Goal: Answer question/provide support: Participate in discussion

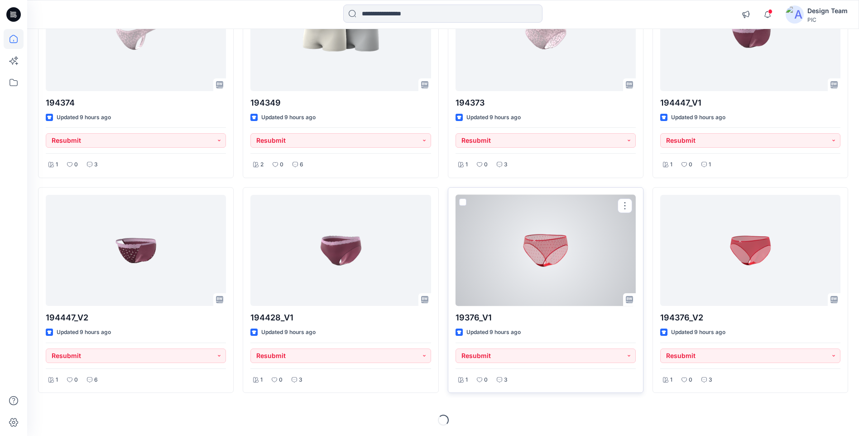
scroll to position [371, 0]
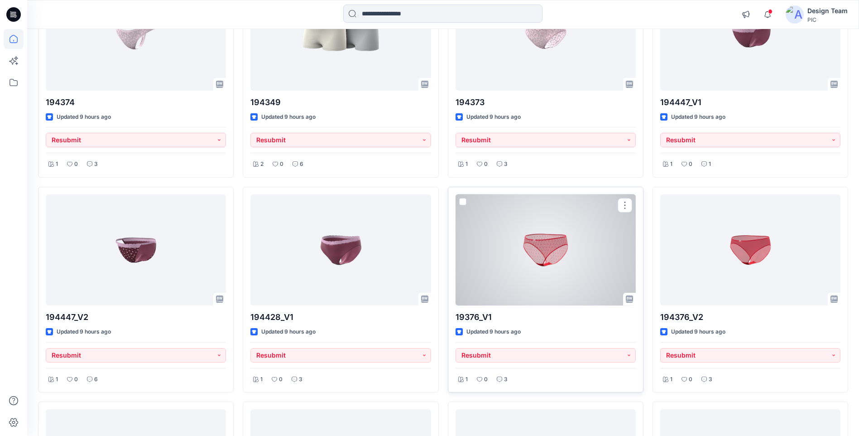
click at [484, 273] on div at bounding box center [546, 249] width 180 height 111
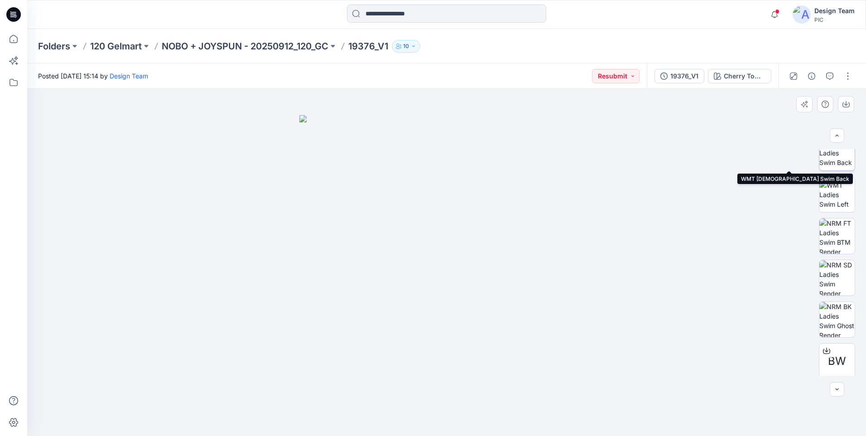
scroll to position [185, 0]
click at [826, 73] on button "button" at bounding box center [830, 76] width 14 height 14
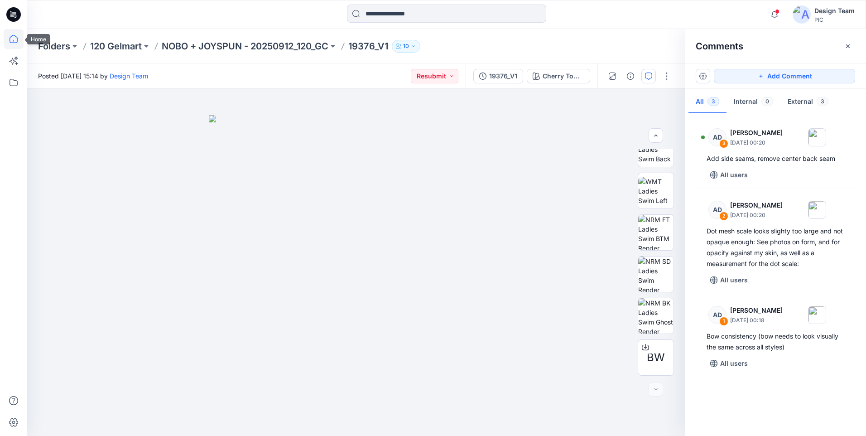
click at [15, 43] on icon at bounding box center [14, 39] width 8 height 8
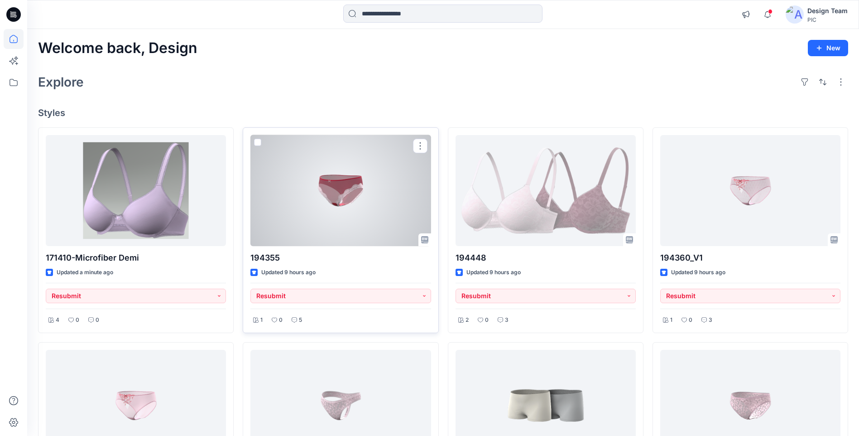
click at [367, 210] on div at bounding box center [340, 190] width 180 height 111
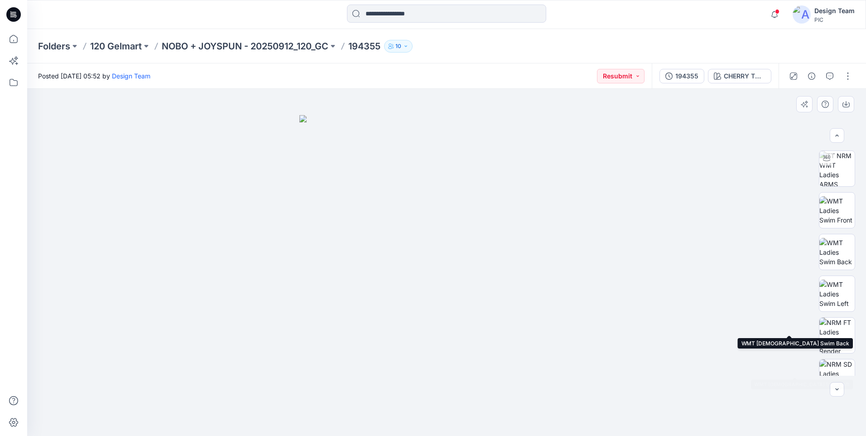
scroll to position [185, 0]
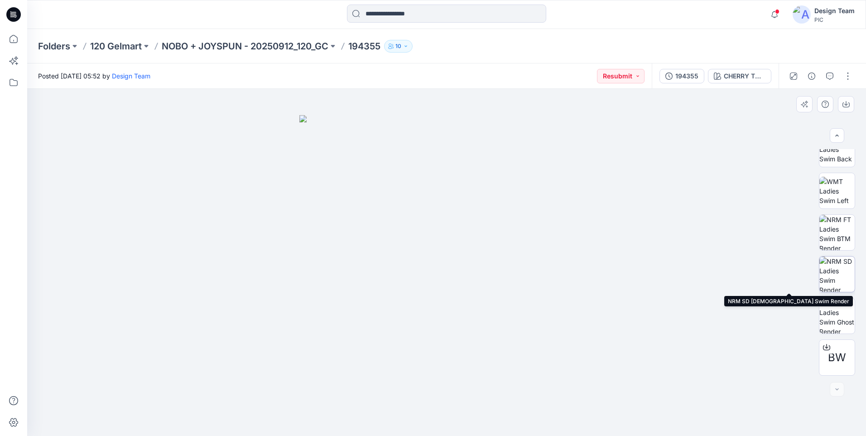
click at [832, 278] on img at bounding box center [836, 273] width 35 height 35
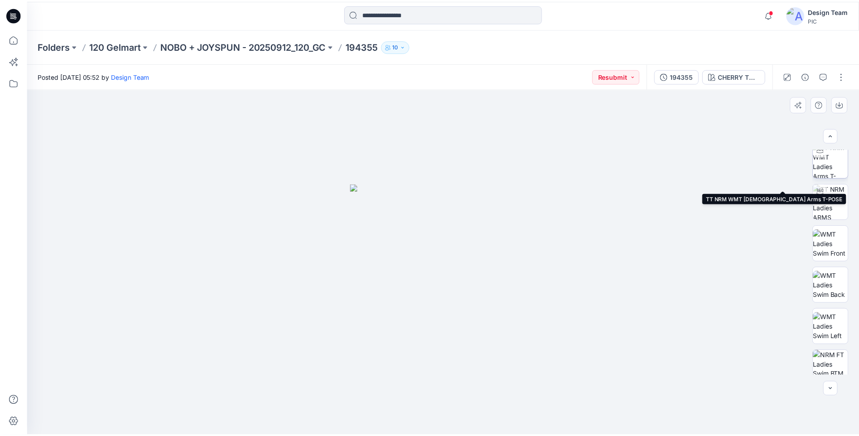
scroll to position [0, 0]
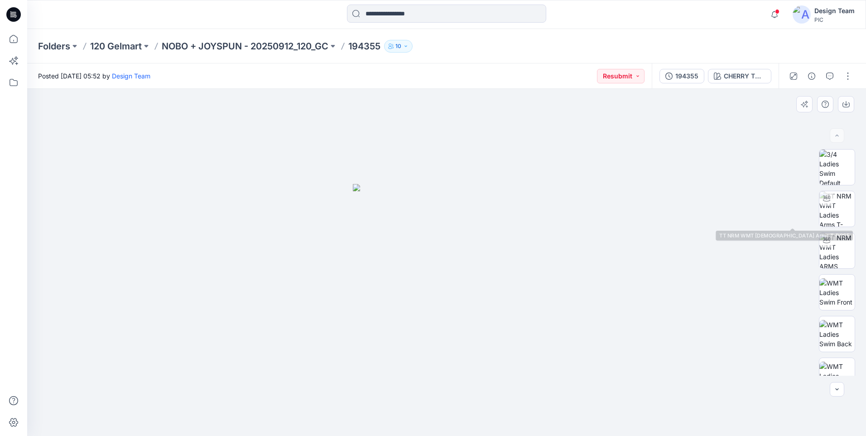
click at [840, 229] on div "BW" at bounding box center [837, 262] width 36 height 226
click at [838, 208] on img at bounding box center [836, 208] width 35 height 35
drag, startPoint x: 460, startPoint y: 284, endPoint x: 364, endPoint y: 297, distance: 96.9
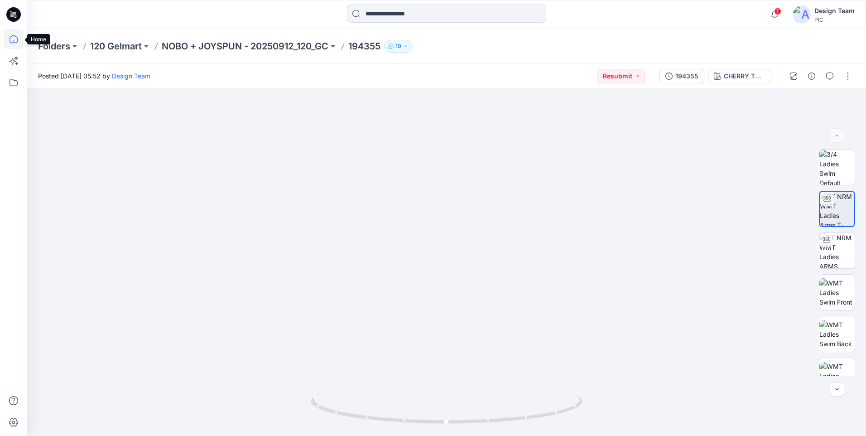
click at [10, 40] on icon at bounding box center [14, 39] width 8 height 8
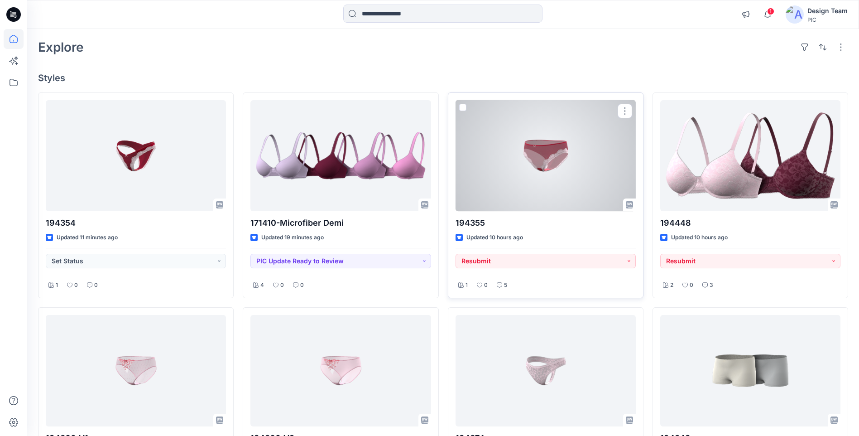
scroll to position [91, 0]
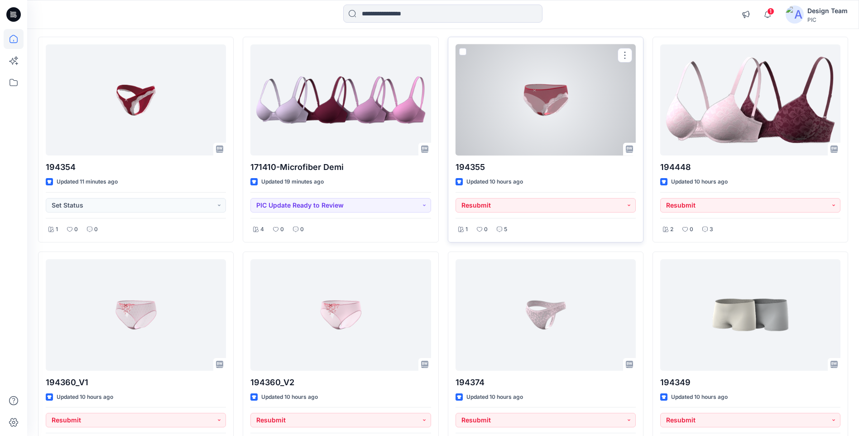
click at [559, 103] on div at bounding box center [546, 99] width 180 height 111
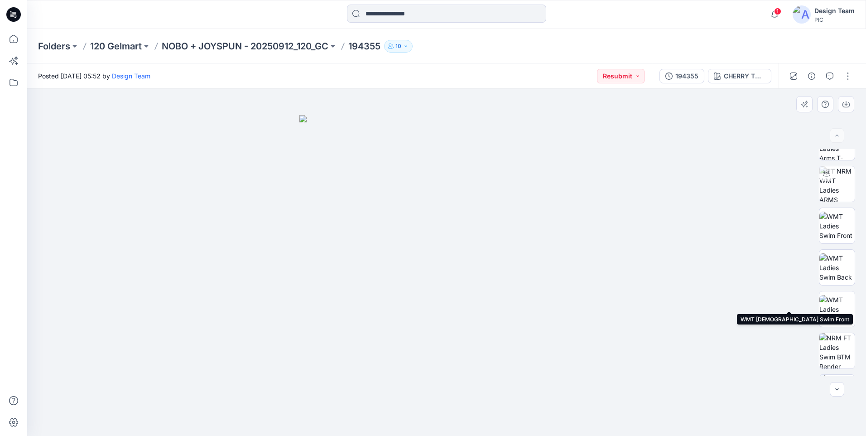
scroll to position [136, 0]
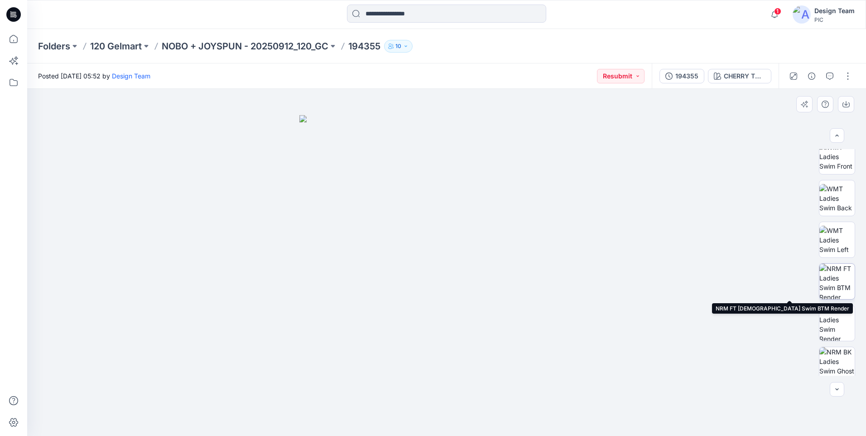
click at [837, 278] on img at bounding box center [836, 281] width 35 height 35
click at [0, 41] on div at bounding box center [13, 218] width 27 height 436
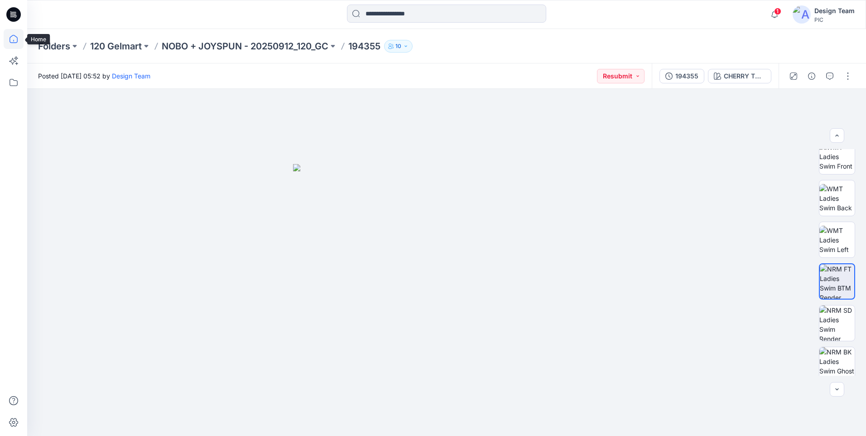
click at [13, 43] on icon at bounding box center [14, 39] width 8 height 8
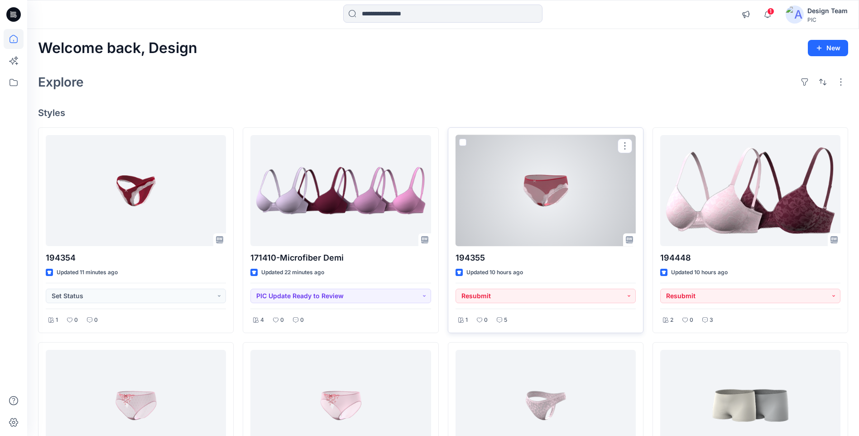
click at [541, 196] on div at bounding box center [546, 190] width 180 height 111
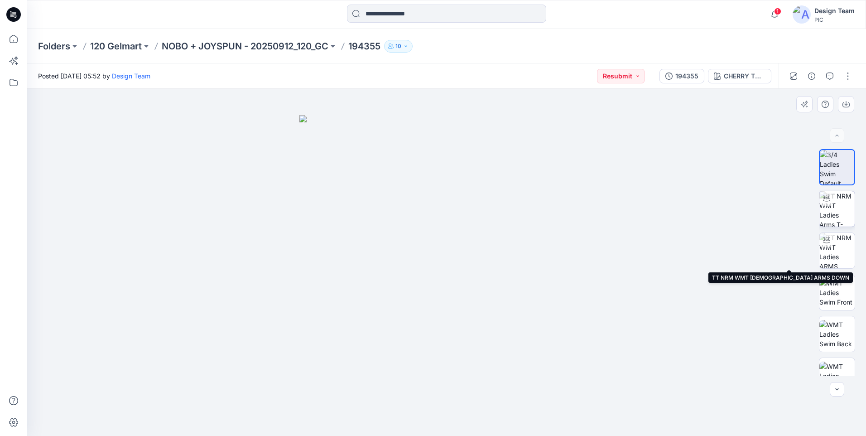
click at [835, 221] on img at bounding box center [836, 208] width 35 height 35
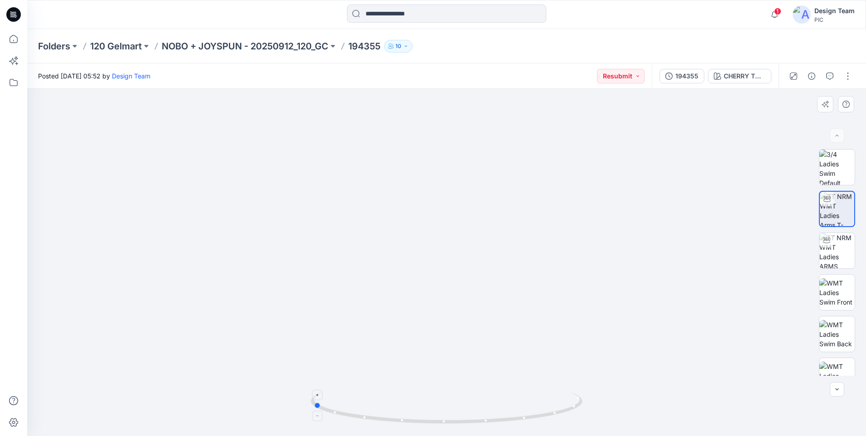
drag, startPoint x: 542, startPoint y: 415, endPoint x: 412, endPoint y: 415, distance: 130.0
click at [407, 415] on icon at bounding box center [448, 409] width 274 height 34
click at [830, 81] on button "button" at bounding box center [830, 76] width 14 height 14
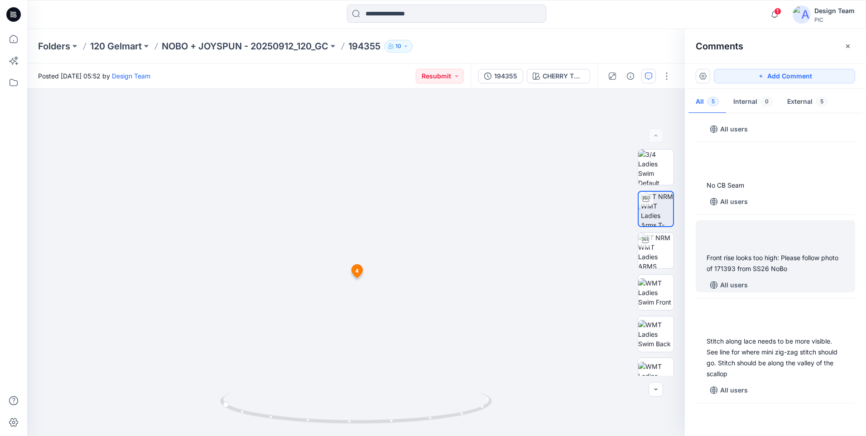
scroll to position [103, 0]
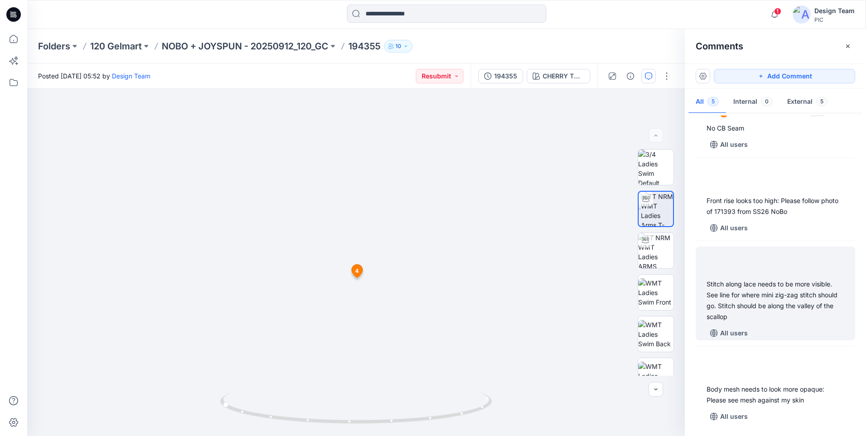
click at [751, 304] on div "Stitch along lace needs to be more visible. See line for where mini zig-zag sti…" at bounding box center [776, 300] width 138 height 43
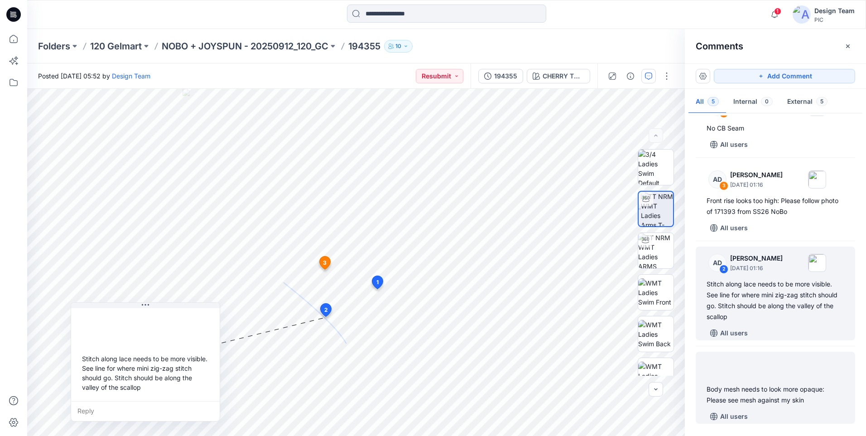
click at [772, 385] on div "Body mesh needs to look more opaque: Please see mesh against my skin" at bounding box center [776, 395] width 138 height 22
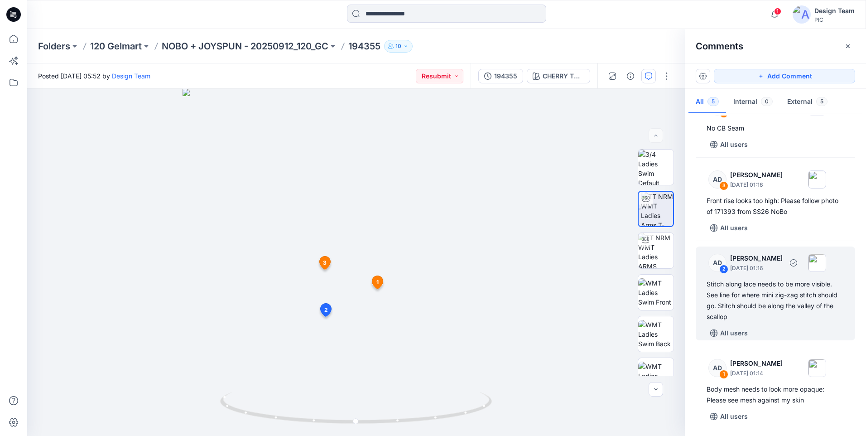
click at [756, 299] on div "Stitch along lace needs to be more visible. See line for where mini zig-zag sti…" at bounding box center [776, 300] width 138 height 43
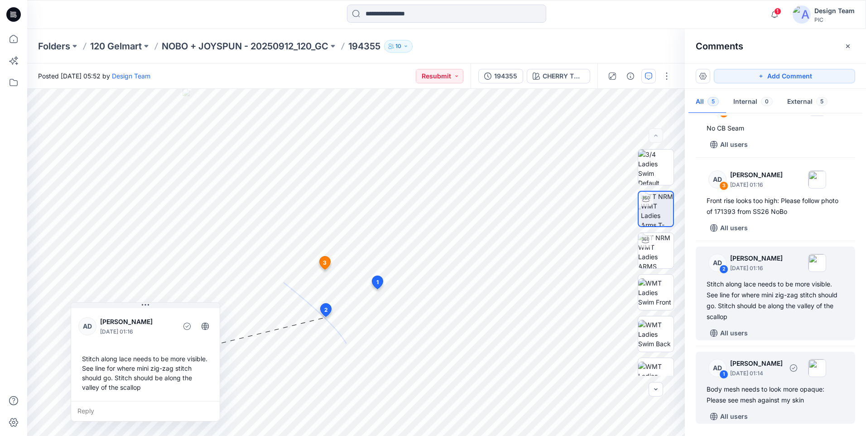
click at [778, 386] on div "Body mesh needs to look more opaque: Please see mesh against my skin" at bounding box center [776, 395] width 138 height 22
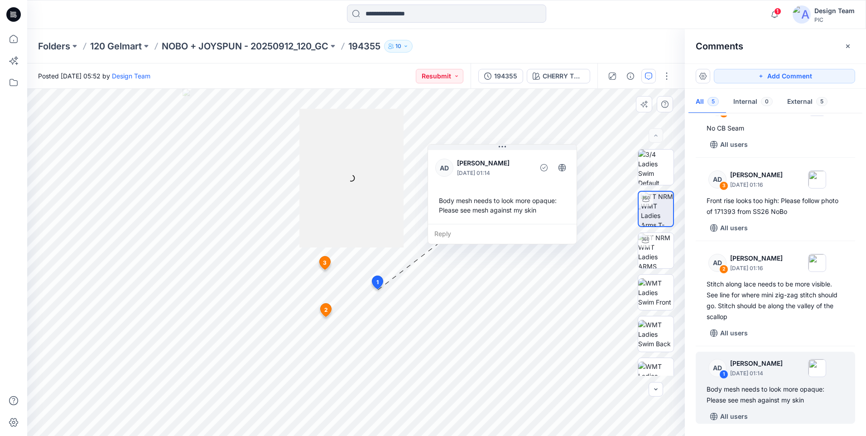
click at [455, 237] on div "Reply" at bounding box center [502, 234] width 149 height 20
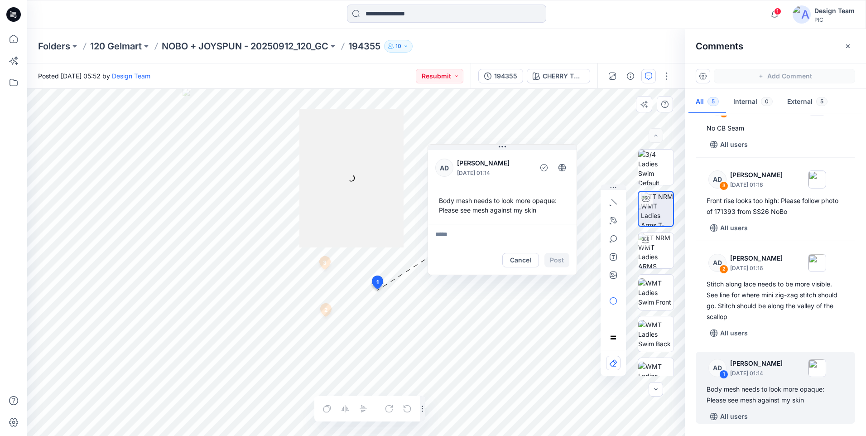
click at [338, 224] on div at bounding box center [351, 178] width 104 height 139
click at [54, 435] on html "1 Notifications [PERSON_NAME] changed the status of 194355 to Resubmit ` View S…" at bounding box center [433, 218] width 866 height 436
click at [475, 75] on div "Posted [DATE] 05:52 by Design Team Resubmit 194355 CHERRY TOMATO [PERSON_NAME] …" at bounding box center [446, 249] width 839 height 372
click at [654, 207] on div "[PERSON_NAME] TOMATO Loading... Material Properties Loading... 6 [DATE] [PERSON…" at bounding box center [356, 262] width 658 height 347
